Goal: Complete application form

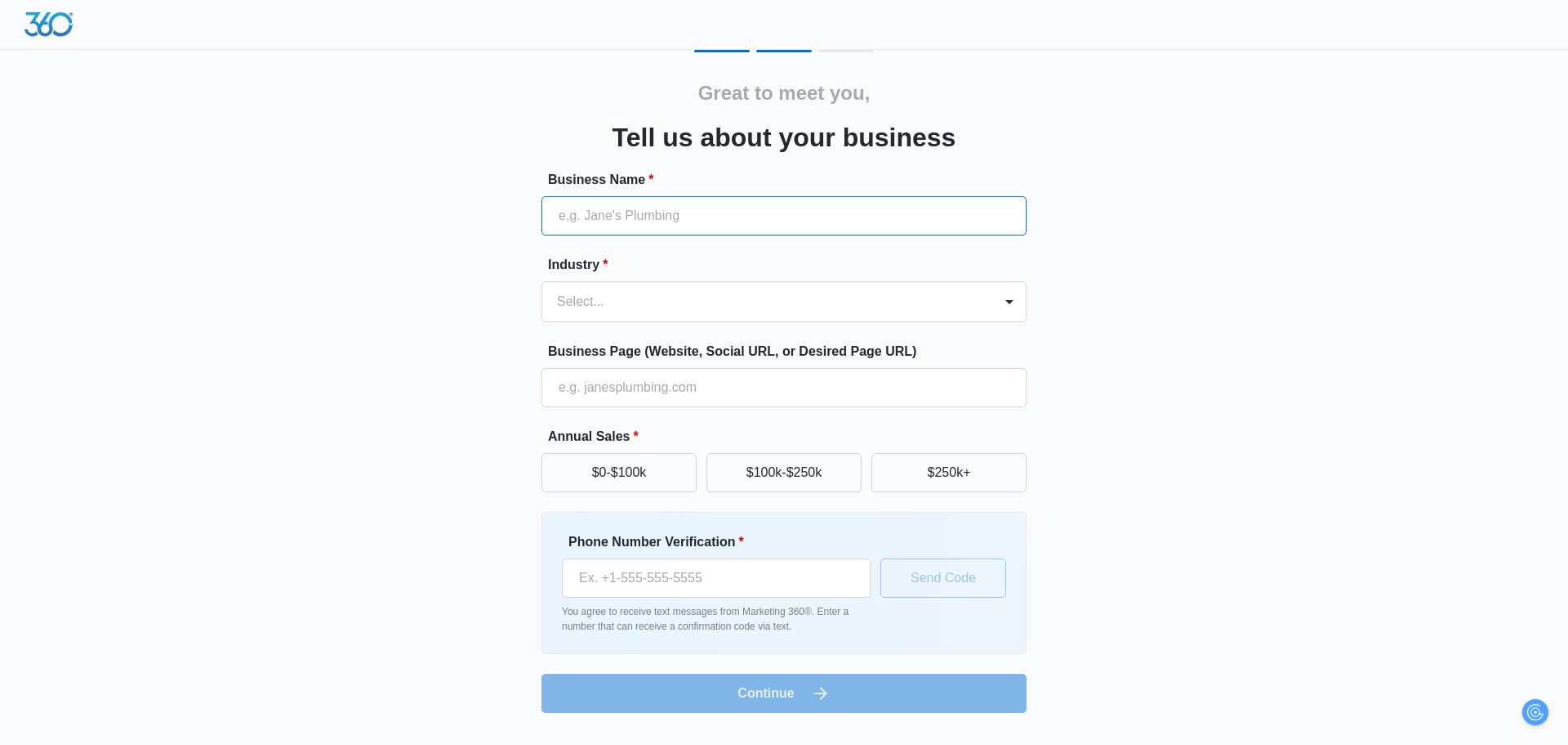
click at [735, 215] on input "Business Name *" at bounding box center [784, 215] width 485 height 39
paste input "N6L 1K2"
type input "N6L 1K2"
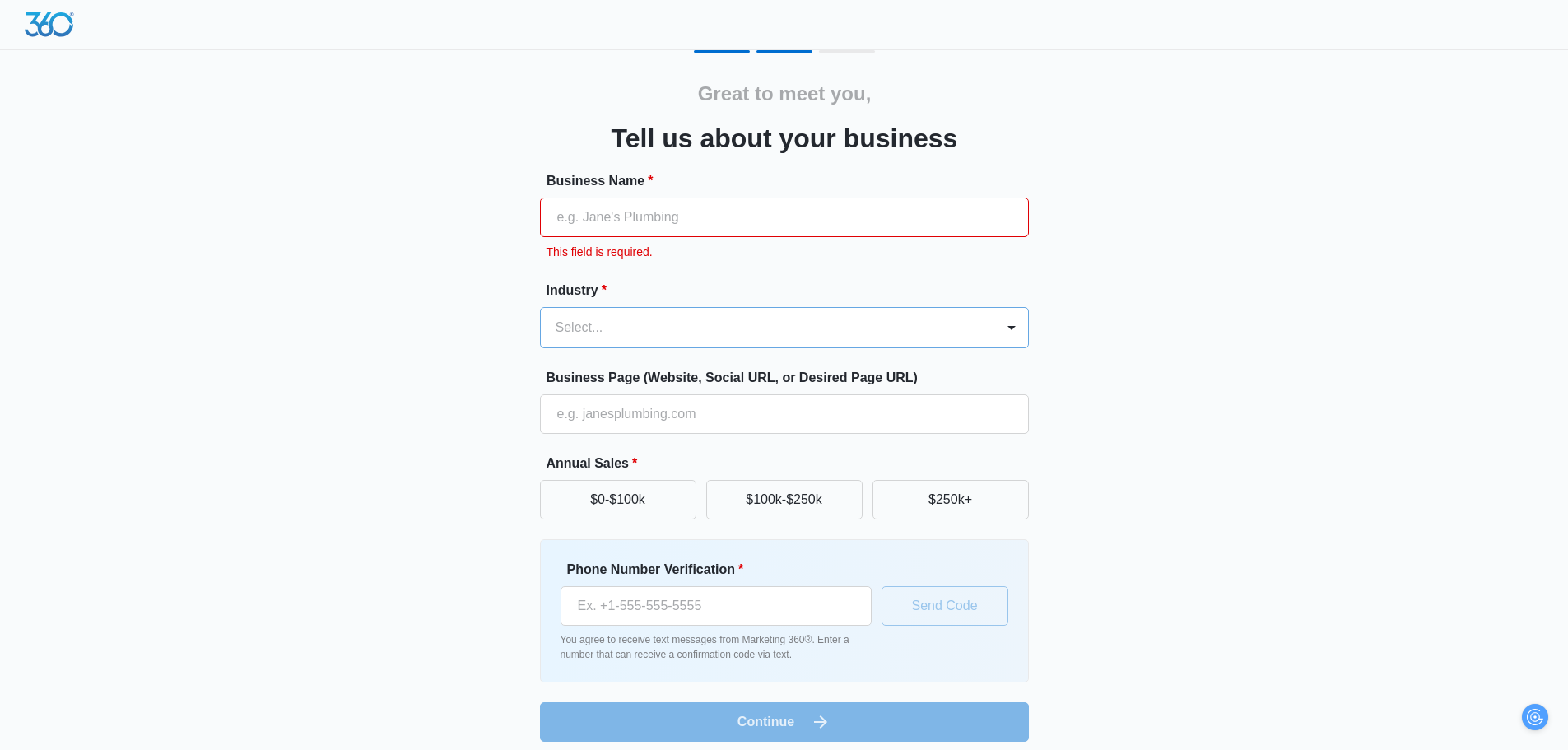
click at [582, 338] on div at bounding box center [764, 327] width 418 height 23
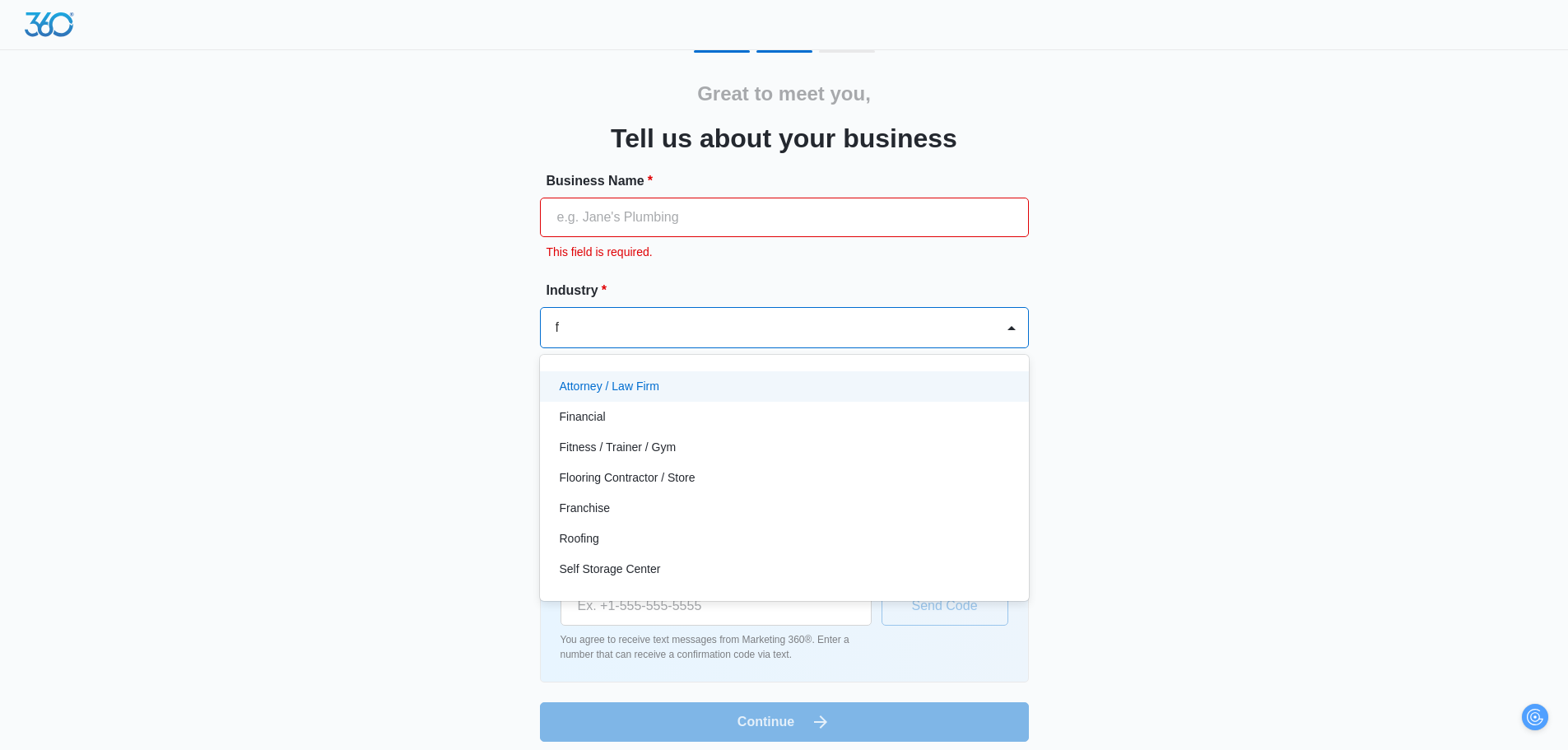
type input "fi"
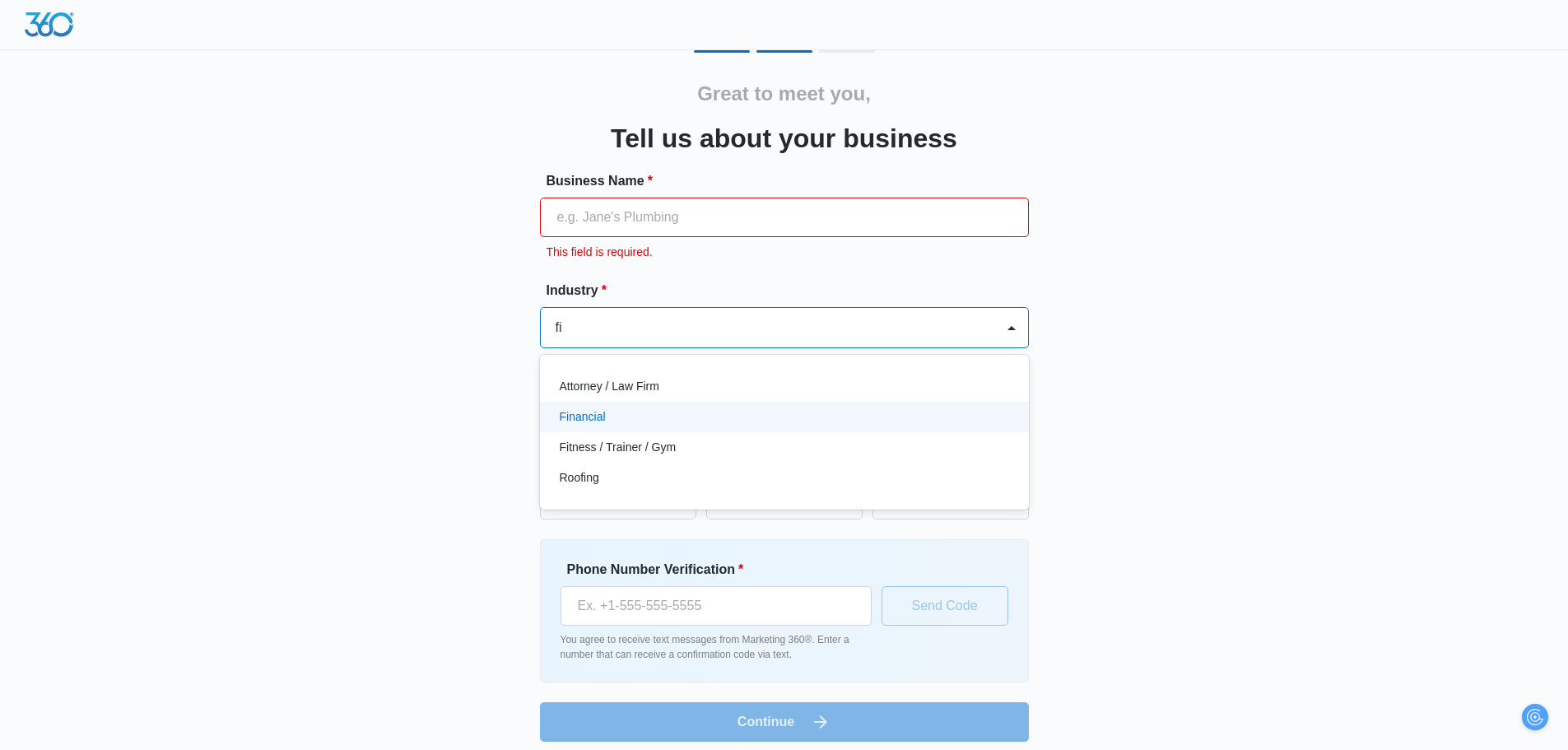
click at [578, 422] on p "Financial" at bounding box center [583, 416] width 46 height 17
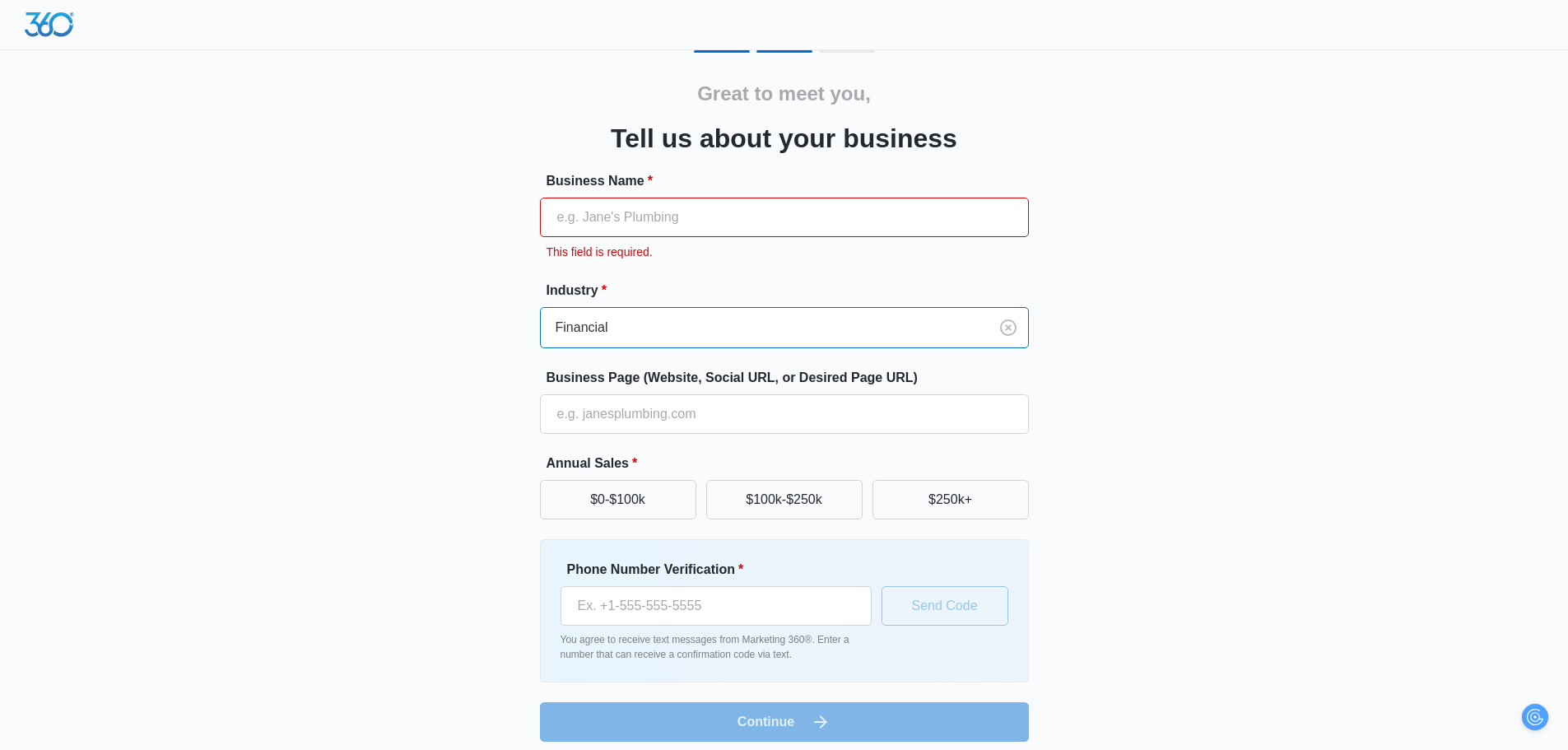
click at [687, 207] on input "Business Name *" at bounding box center [784, 217] width 489 height 39
paste input "[DOMAIN_NAME]"
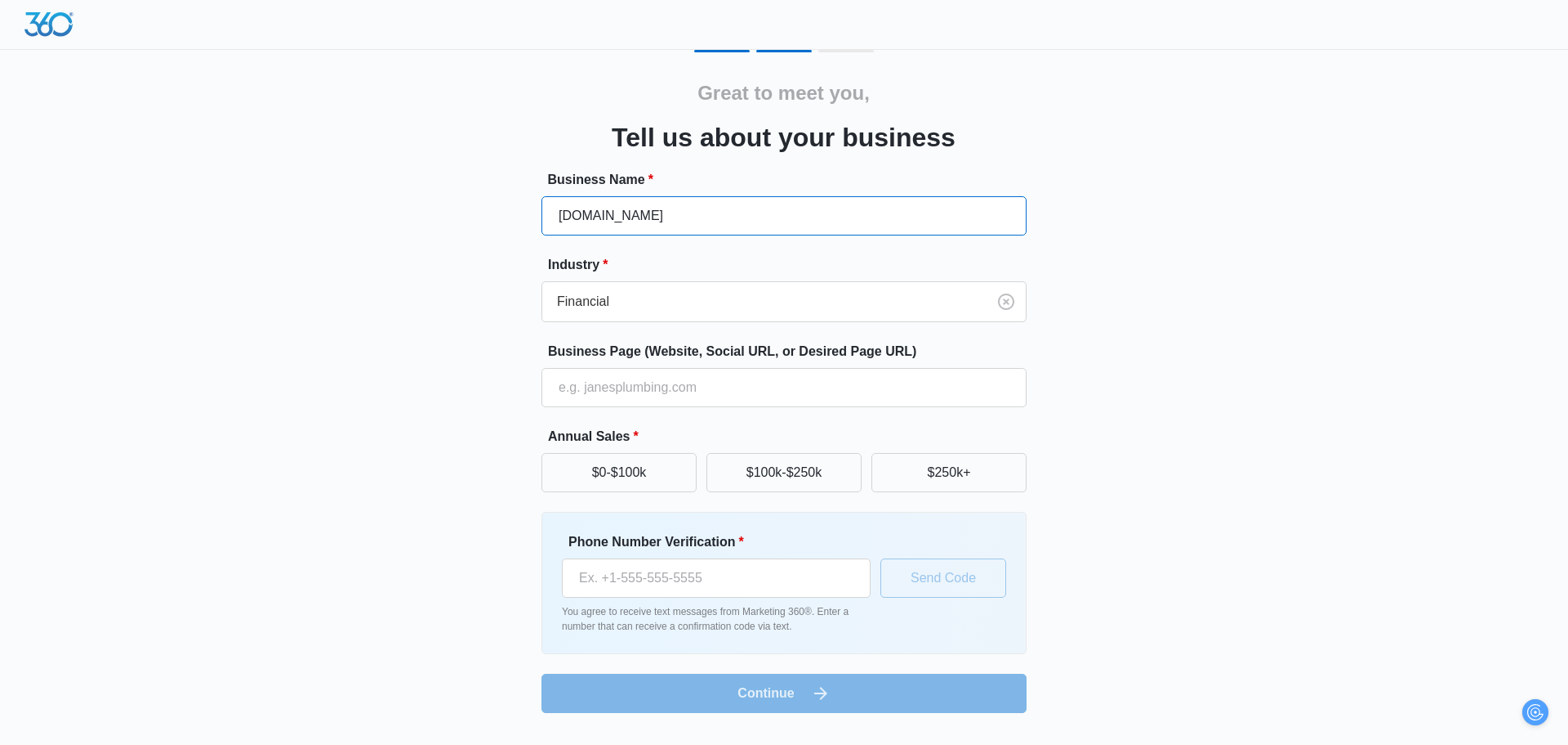
type input "[DOMAIN_NAME]"
click at [646, 381] on input "Business Page (Website, Social URL, or Desired Page URL)" at bounding box center [784, 387] width 485 height 39
type input "[URL][DOMAIN_NAME]"
click at [633, 466] on button "$0-$100k" at bounding box center [618, 472] width 155 height 39
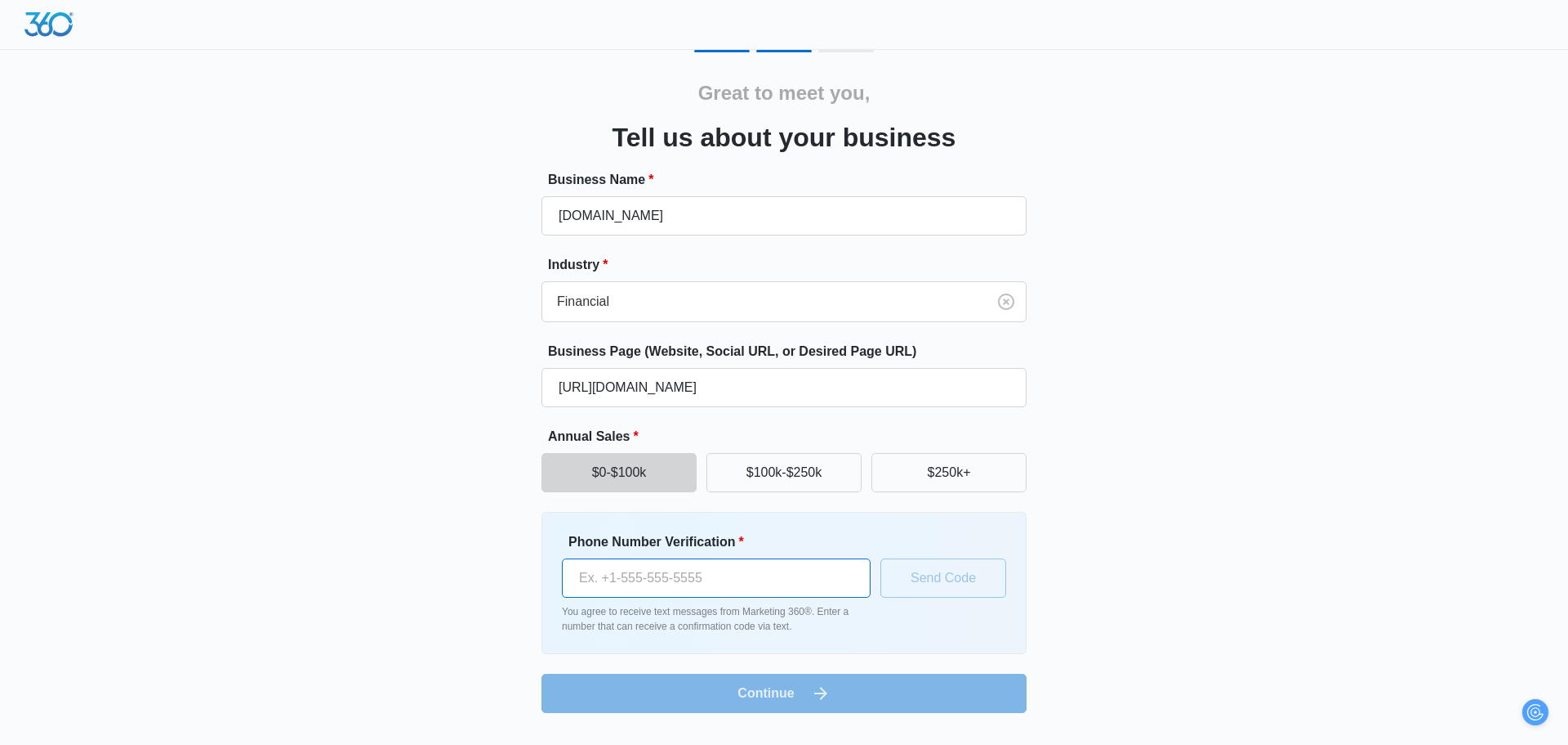
click at [807, 578] on input "Phone Number Verification *" at bounding box center [716, 577] width 309 height 39
